Goal: Task Accomplishment & Management: Complete application form

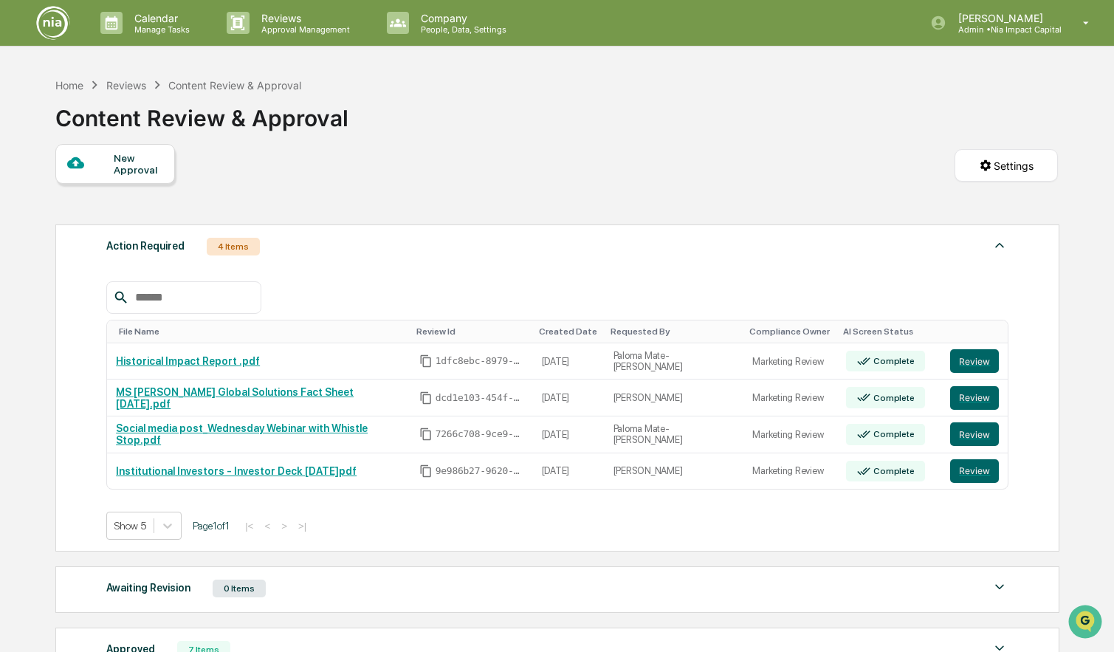
click at [60, 13] on img at bounding box center [52, 22] width 35 height 35
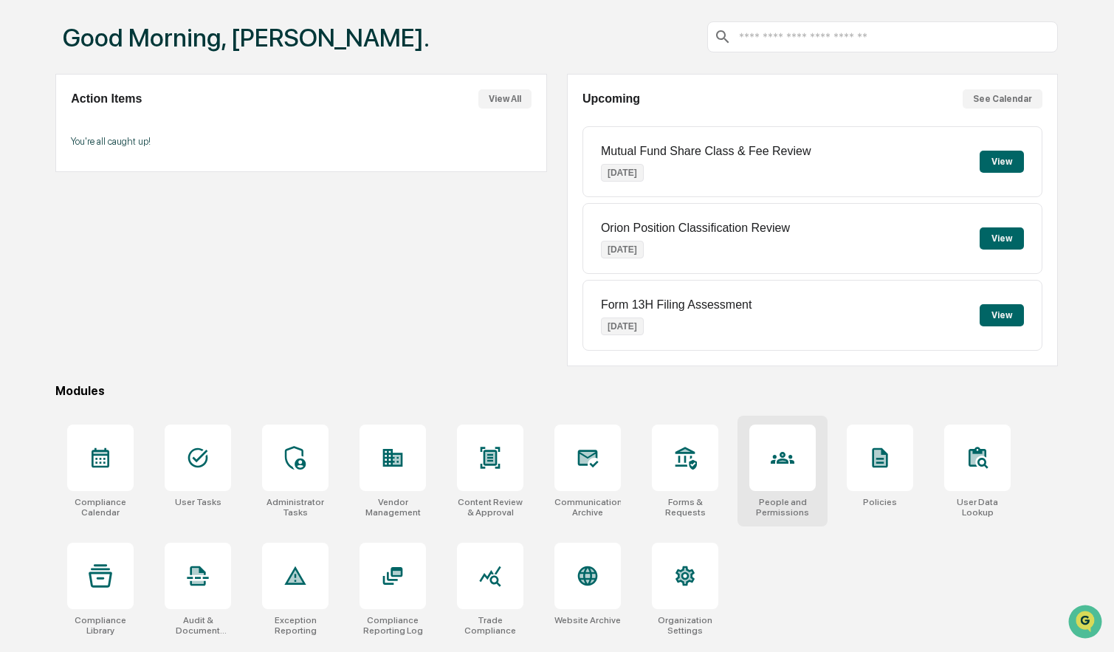
scroll to position [66, 0]
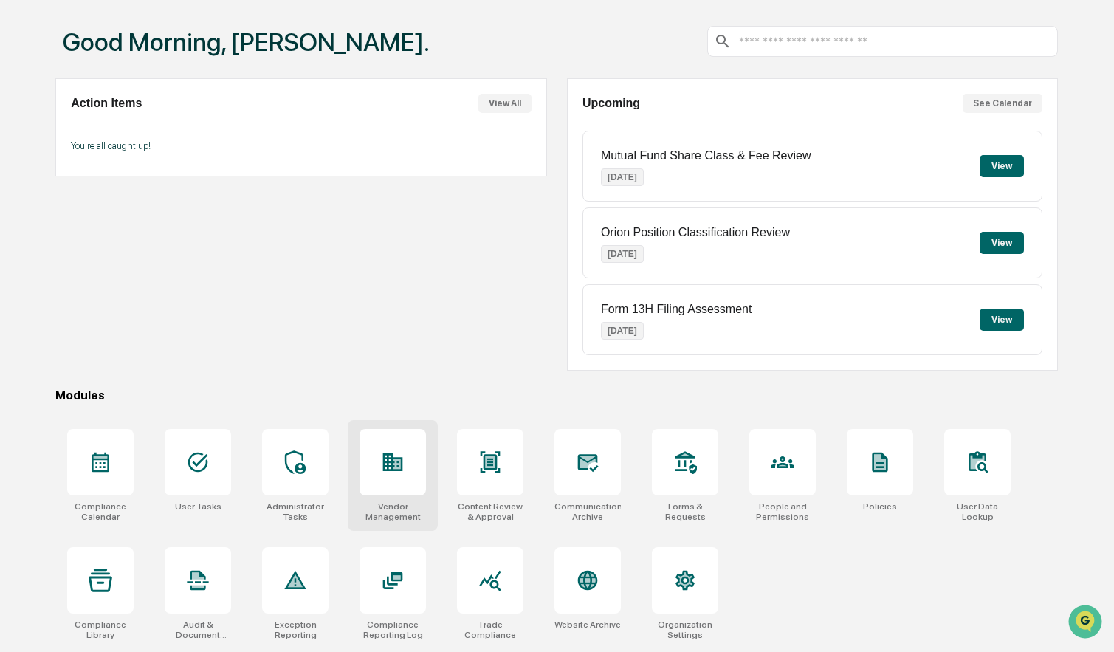
click at [402, 473] on icon at bounding box center [393, 463] width 24 height 24
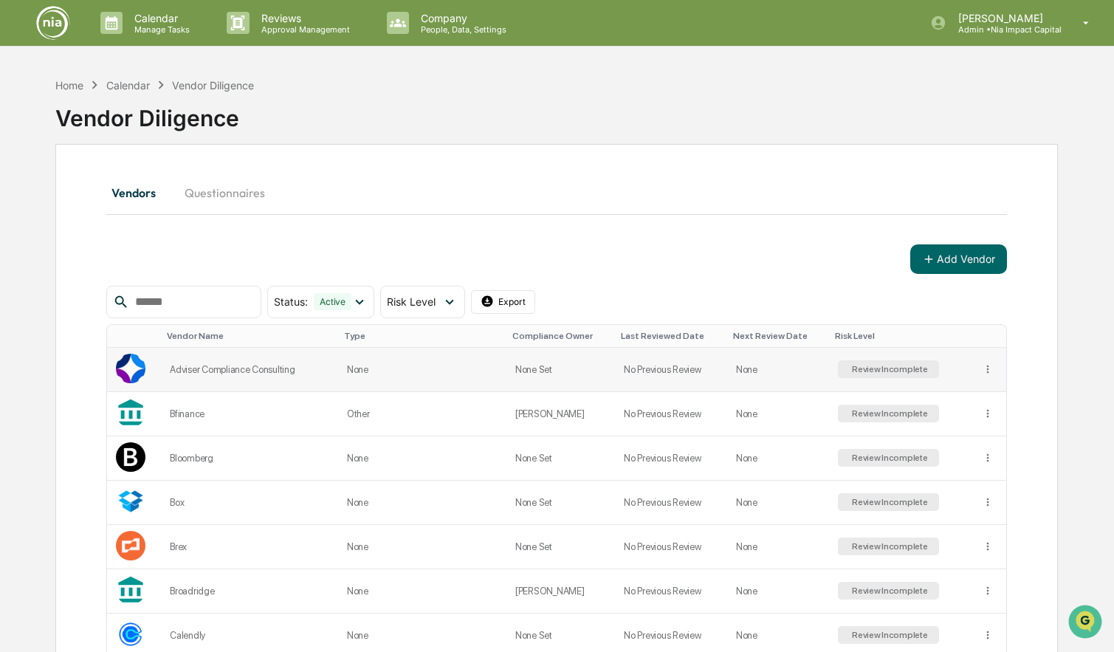
click at [229, 366] on div "Adviser Compliance Consulting" at bounding box center [250, 369] width 160 height 11
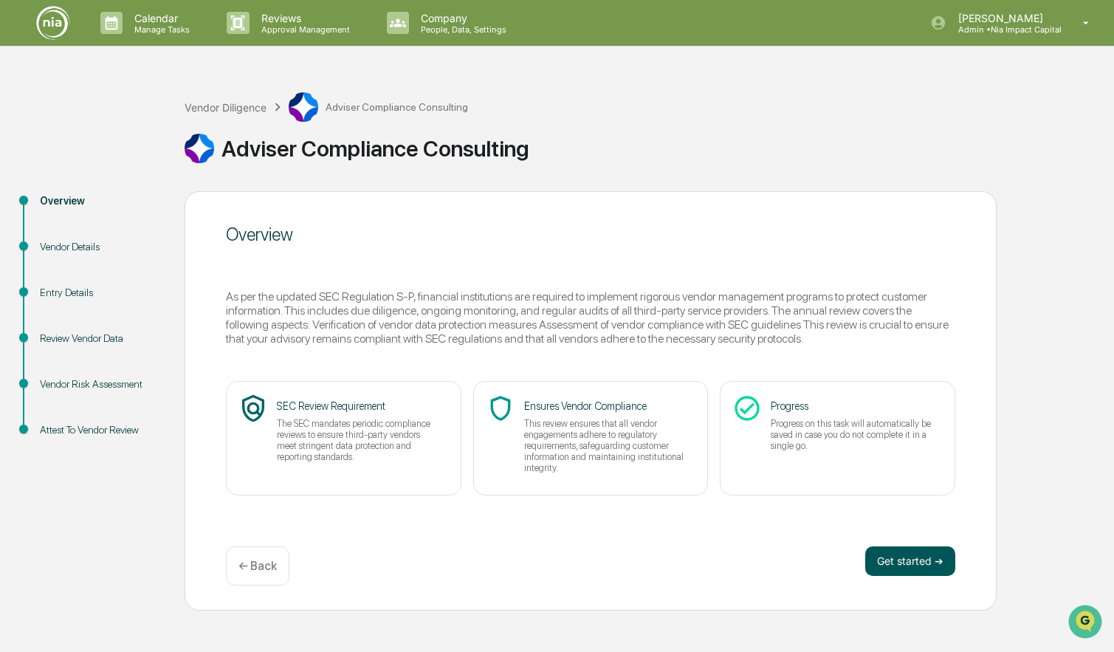
click at [919, 561] on button "Get started ➔" at bounding box center [911, 562] width 90 height 30
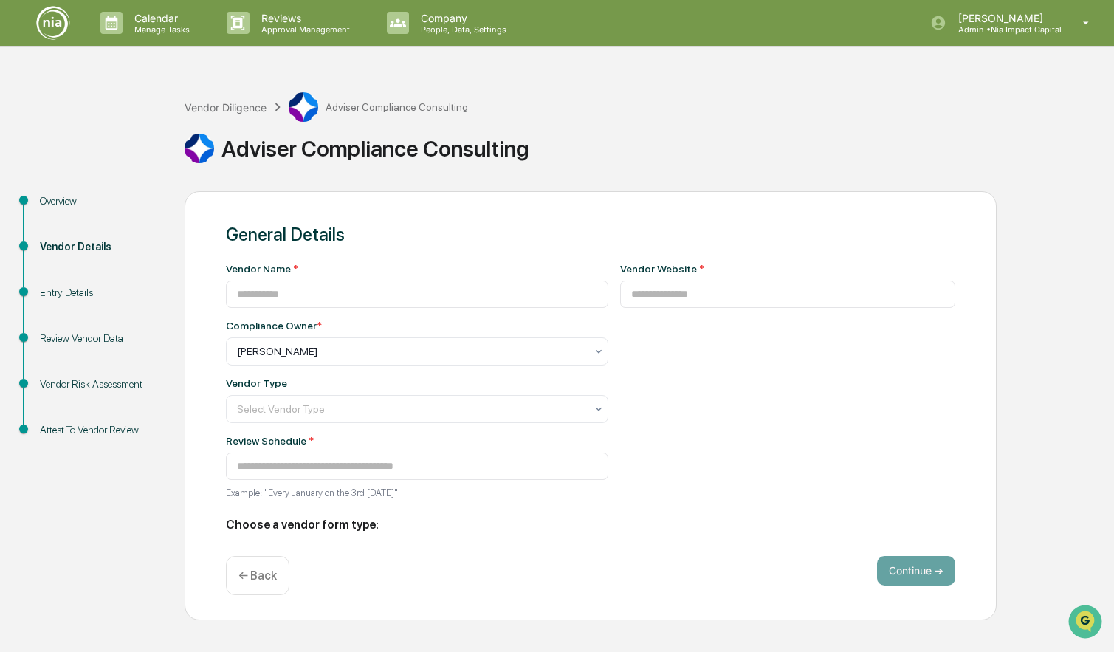
type input "**********"
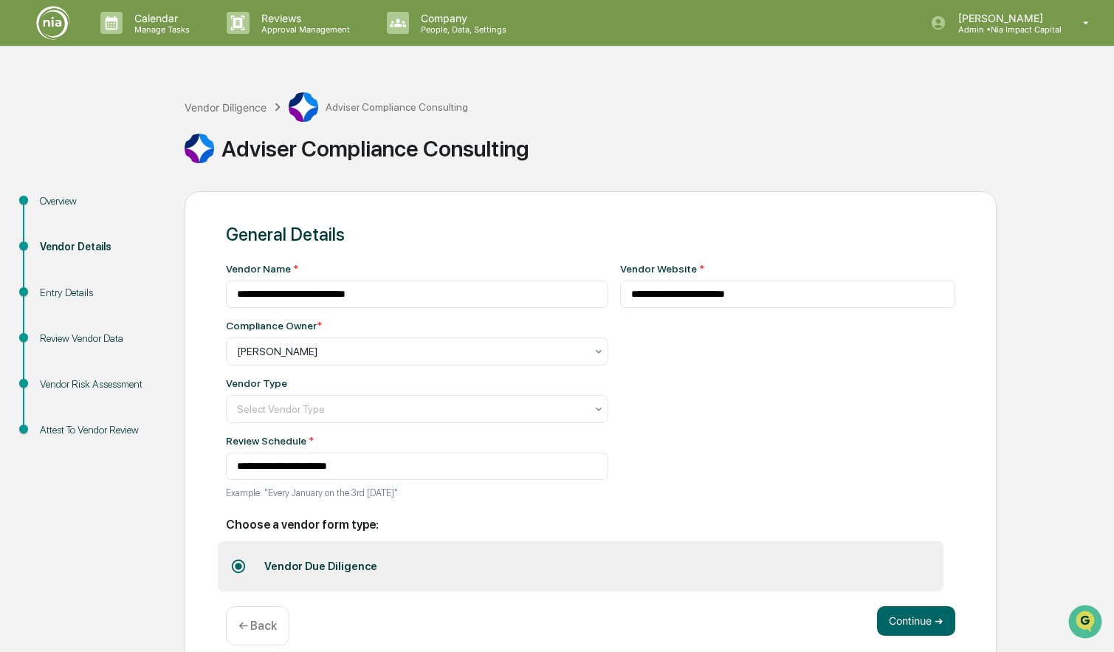
scroll to position [21, 0]
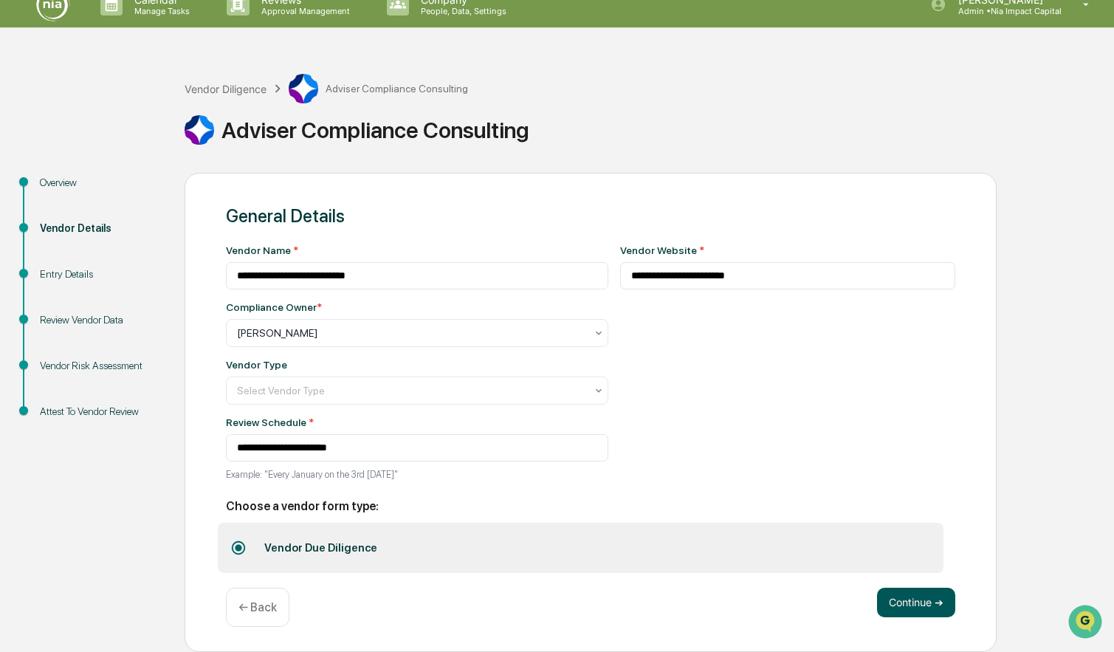
click at [917, 597] on button "Continue ➔" at bounding box center [916, 603] width 78 height 30
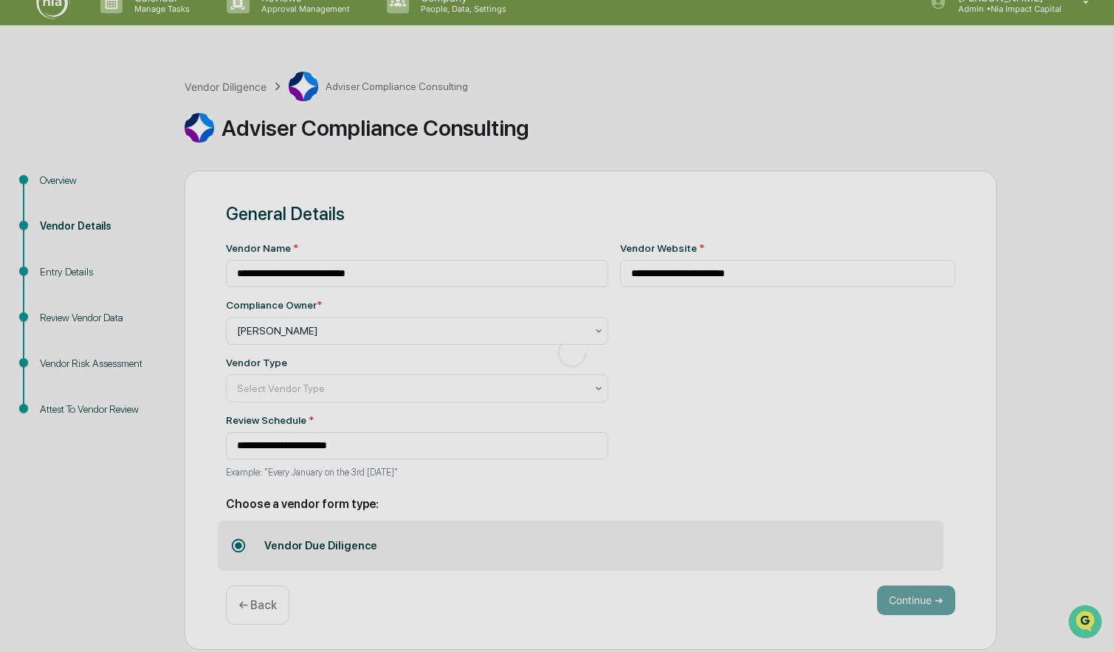
scroll to position [0, 0]
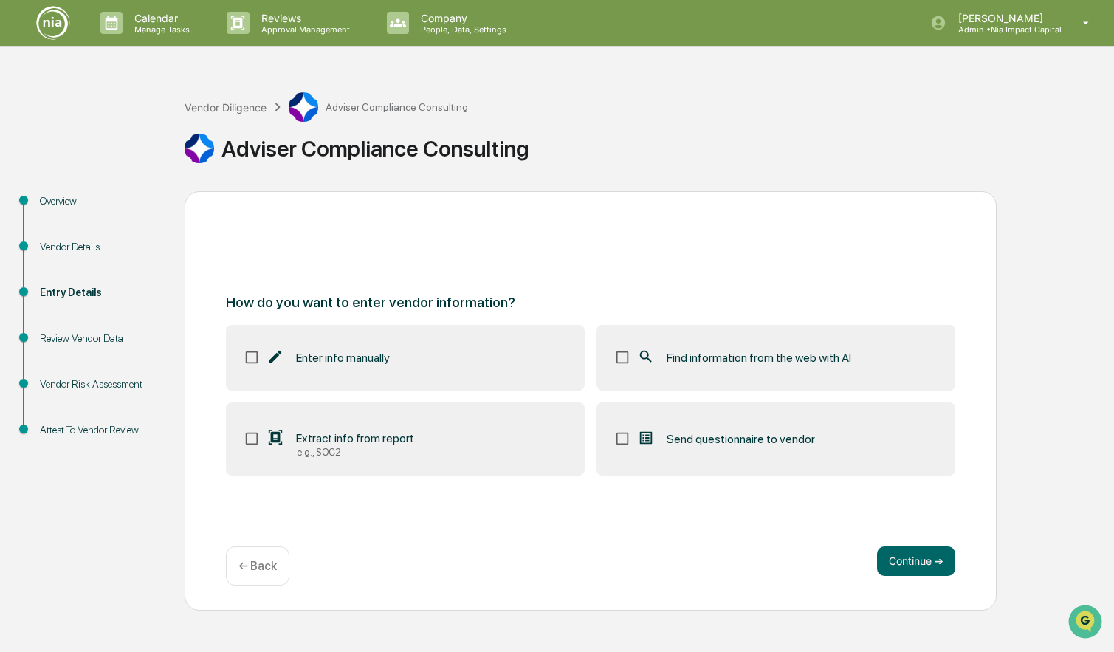
click at [703, 435] on span "Send questionnaire to vendor" at bounding box center [741, 439] width 148 height 14
click at [477, 356] on div "Enter info manually Find information from the web with AI Extract info from rep…" at bounding box center [591, 400] width 730 height 151
click at [778, 356] on span "Find information from the web with AI" at bounding box center [759, 358] width 185 height 14
click at [411, 436] on span "Extract info from report" at bounding box center [355, 438] width 118 height 14
click at [412, 441] on span "Extract info from report" at bounding box center [355, 438] width 118 height 14
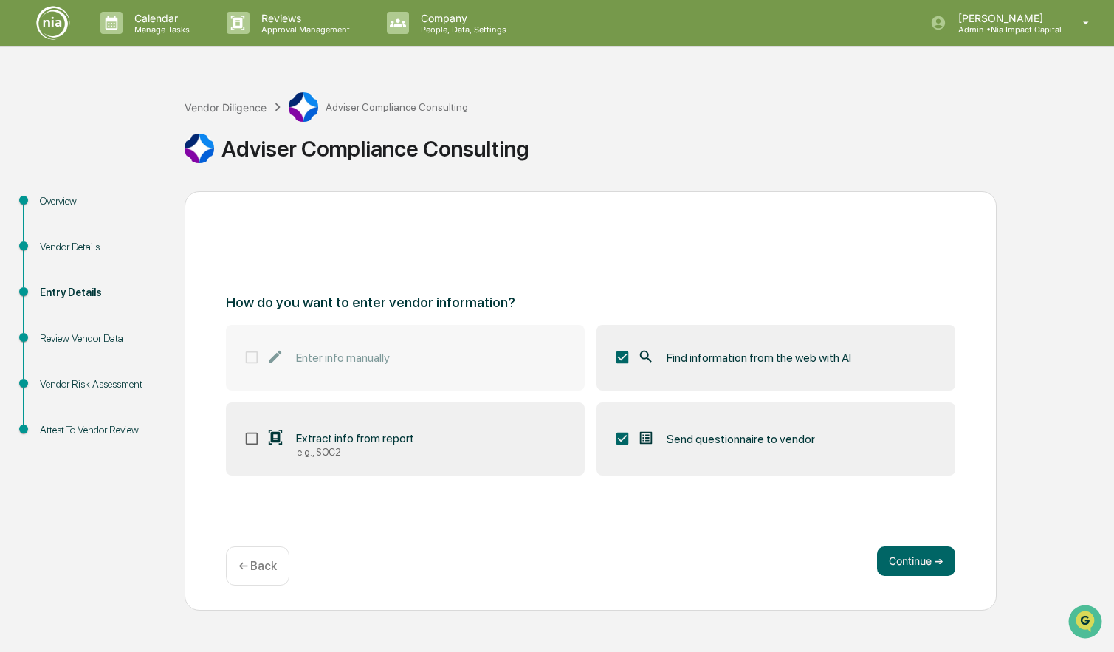
click at [426, 443] on label "Extract info from report e.g., SOC2" at bounding box center [405, 439] width 359 height 74
click at [682, 360] on span "Find information from the web with AI" at bounding box center [759, 358] width 185 height 14
click at [436, 439] on label "Extract info from report e.g., SOC2" at bounding box center [405, 439] width 359 height 74
click at [438, 439] on label "Extract info from report e.g., SOC2" at bounding box center [405, 439] width 359 height 74
click at [700, 369] on label "Find information from the web with AI" at bounding box center [776, 357] width 359 height 65
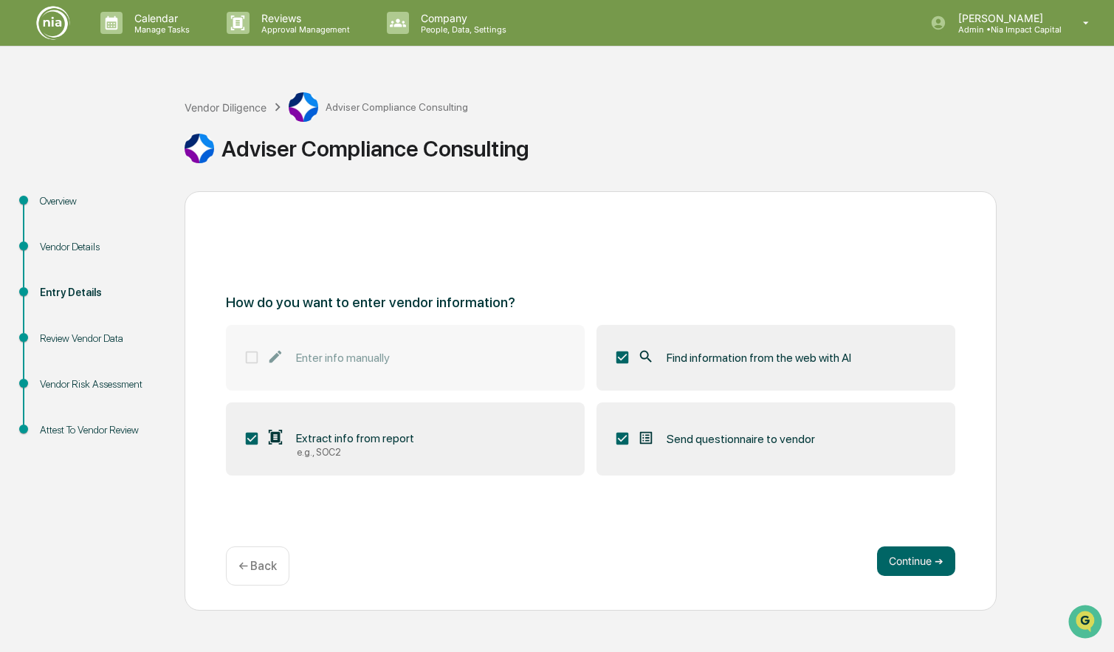
click at [683, 362] on span "Find information from the web with AI" at bounding box center [759, 358] width 185 height 14
click at [484, 428] on label "Extract info from report e.g., SOC2" at bounding box center [405, 439] width 359 height 74
click at [696, 434] on span "Send questionnaire to vendor" at bounding box center [741, 439] width 148 height 14
click at [240, 114] on div "Vendor Diligence Adviser Compliance Consulting" at bounding box center [327, 107] width 284 height 30
click at [240, 105] on div "Vendor Diligence" at bounding box center [226, 107] width 82 height 13
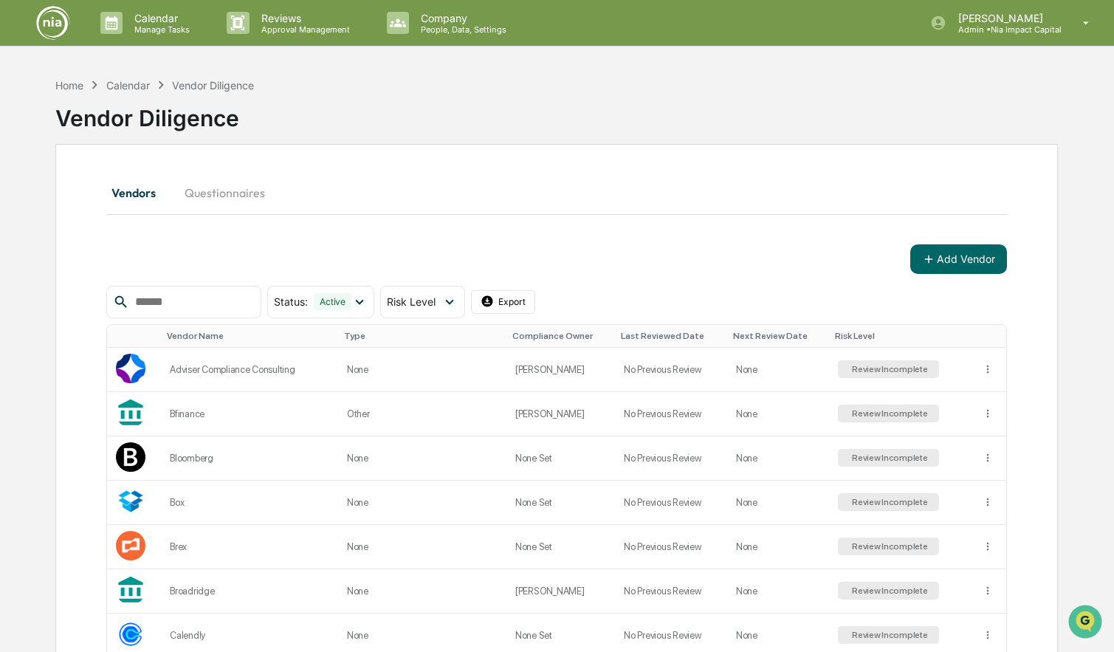
click at [258, 189] on button "Questionnaires" at bounding box center [225, 192] width 104 height 35
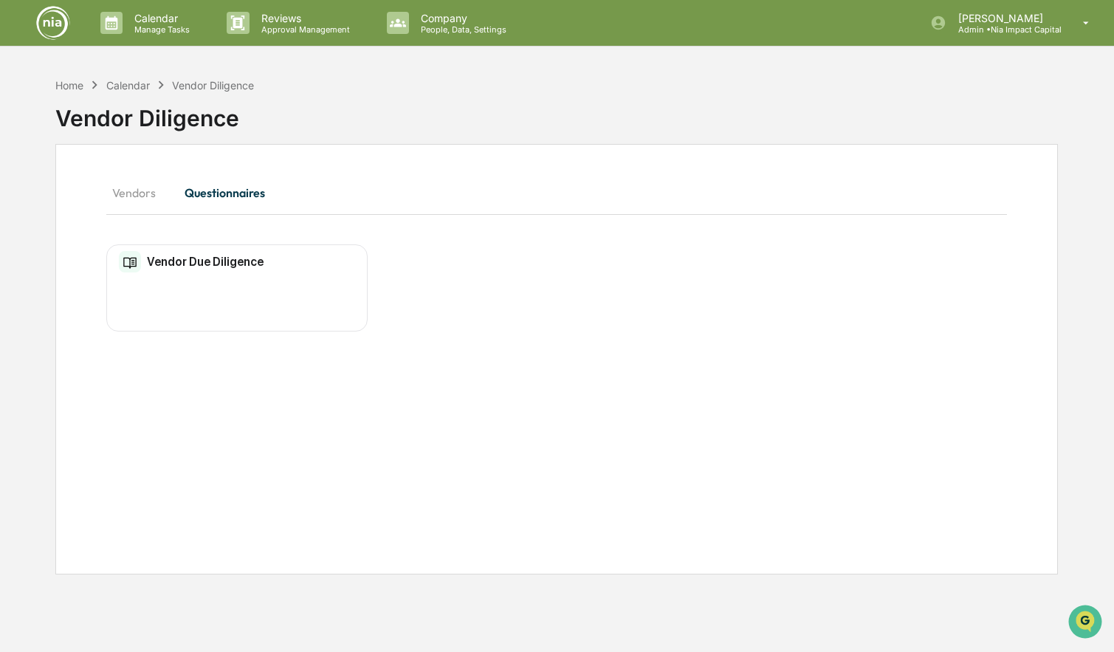
click at [251, 256] on h2 "Vendor Due Diligence" at bounding box center [205, 262] width 117 height 14
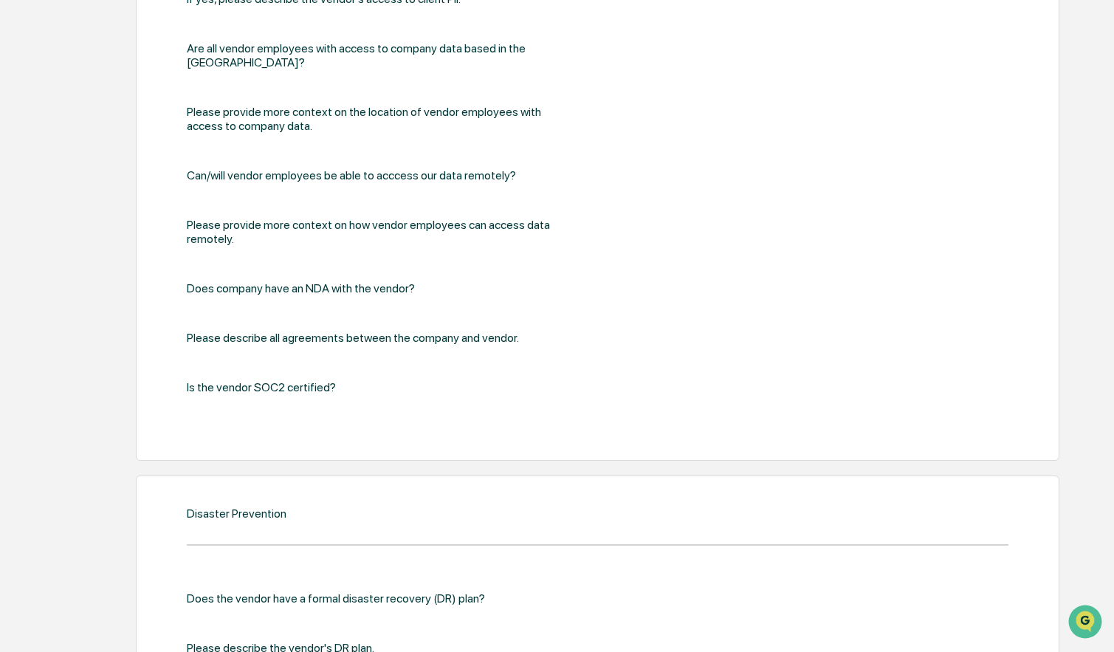
scroll to position [1676, 0]
